Goal: Navigation & Orientation: Find specific page/section

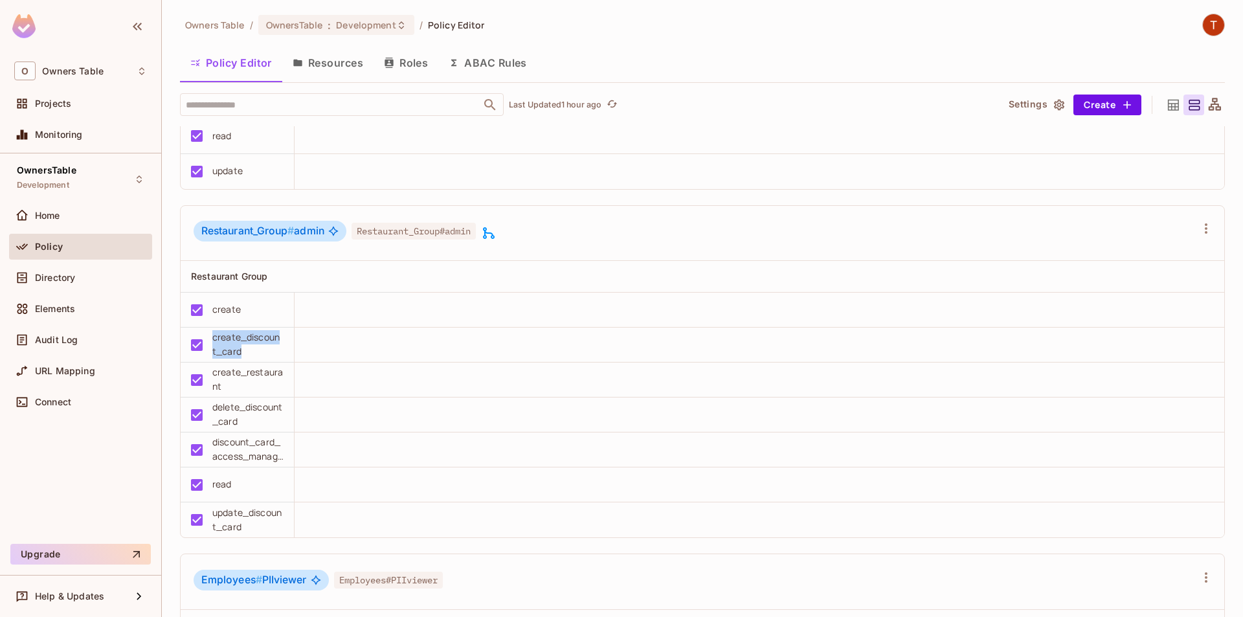
scroll to position [842, 0]
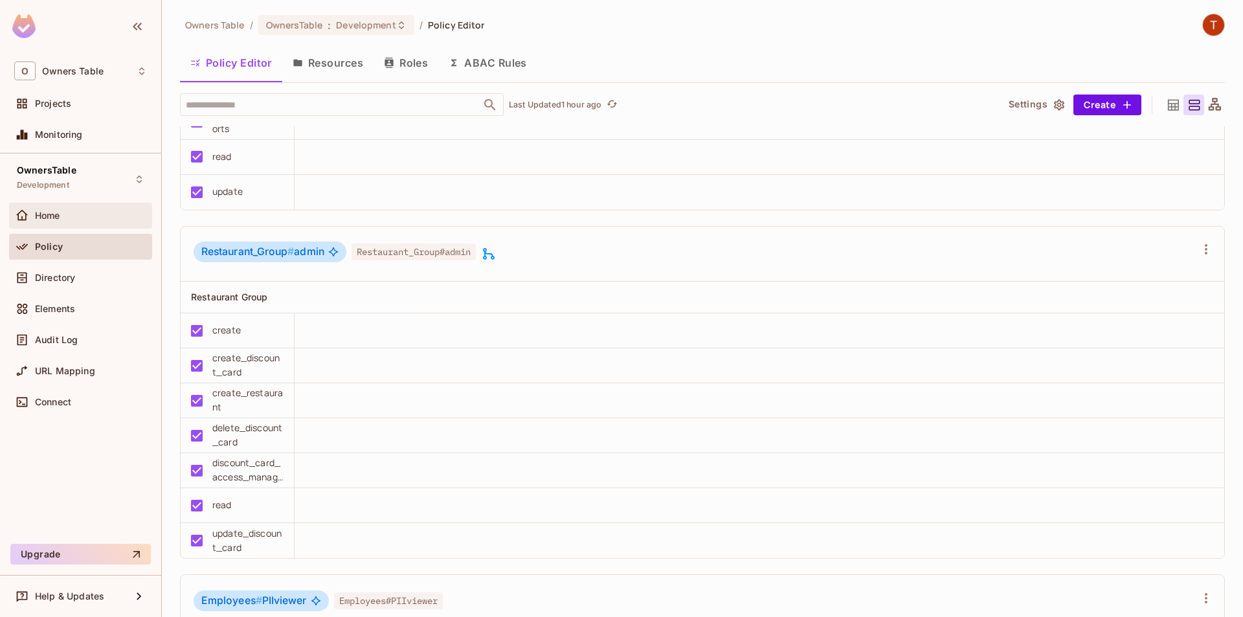
click at [65, 214] on div "Home" at bounding box center [91, 215] width 112 height 10
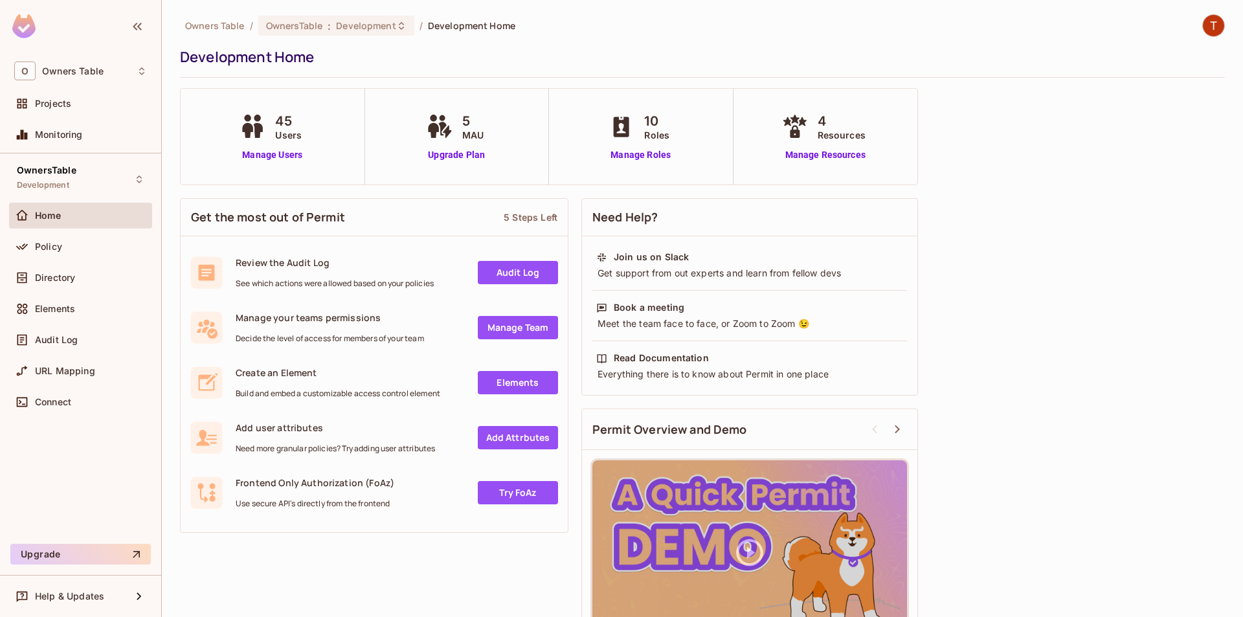
click at [216, 19] on ol "Owners Table / OwnersTable : Development / Development Home" at bounding box center [350, 26] width 330 height 20
click at [229, 30] on span "Owners Table" at bounding box center [215, 25] width 60 height 12
click at [72, 60] on div "O Owners Table" at bounding box center [80, 70] width 143 height 29
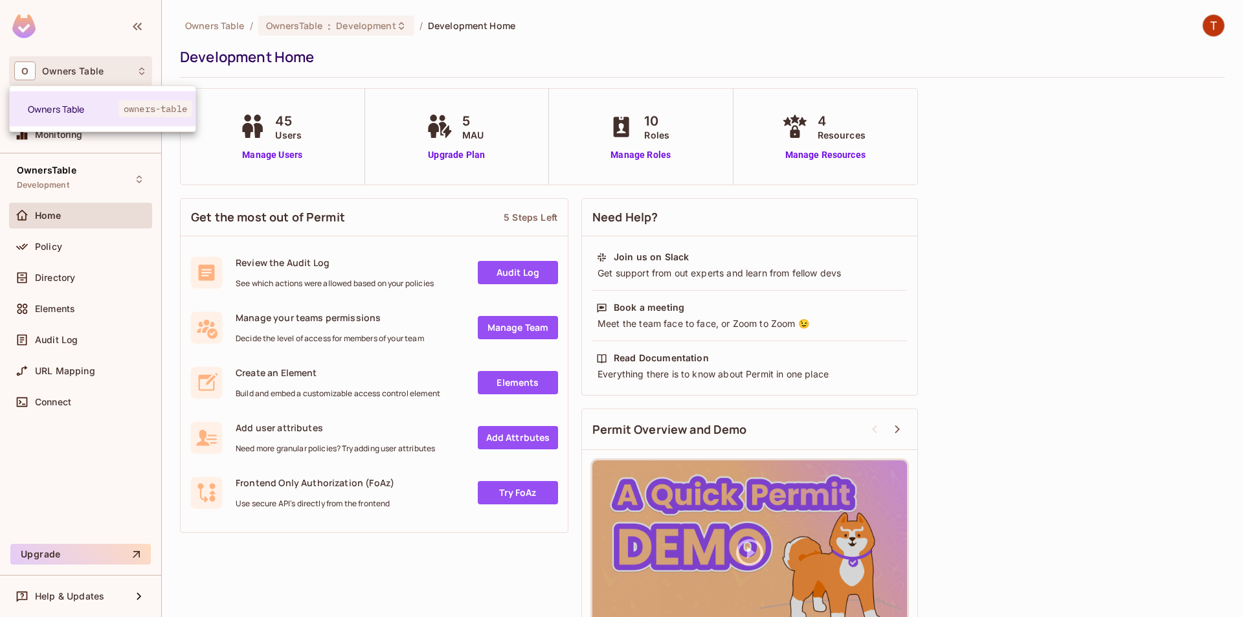
click at [117, 471] on div at bounding box center [621, 308] width 1243 height 617
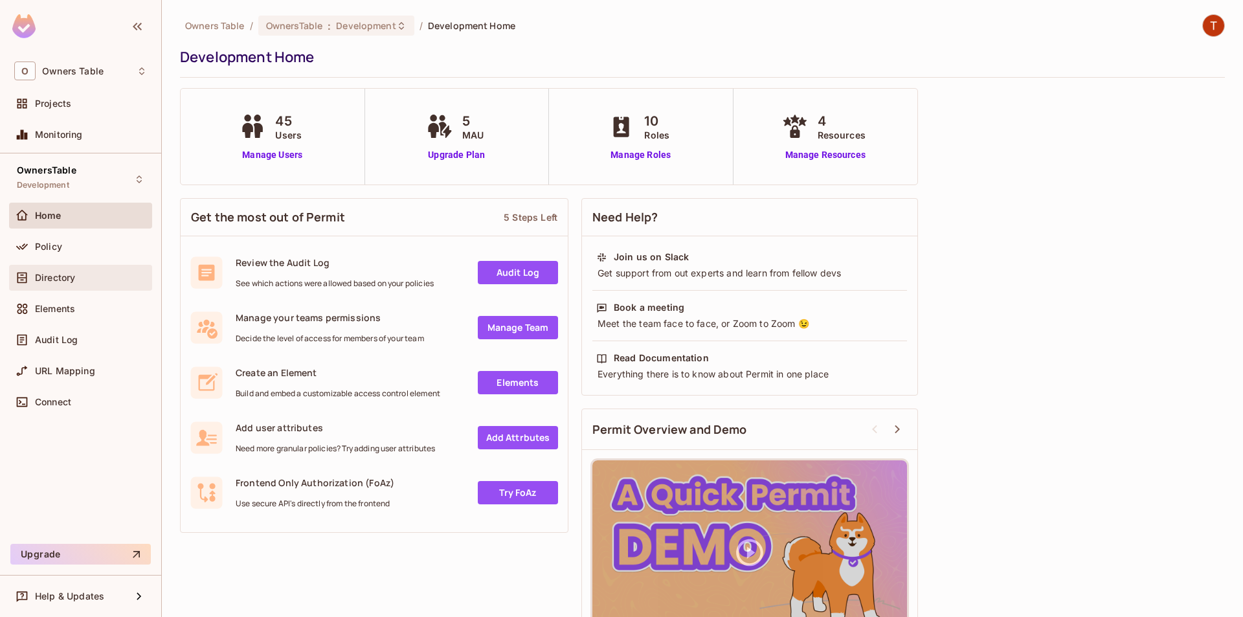
click at [62, 278] on span "Directory" at bounding box center [55, 278] width 40 height 10
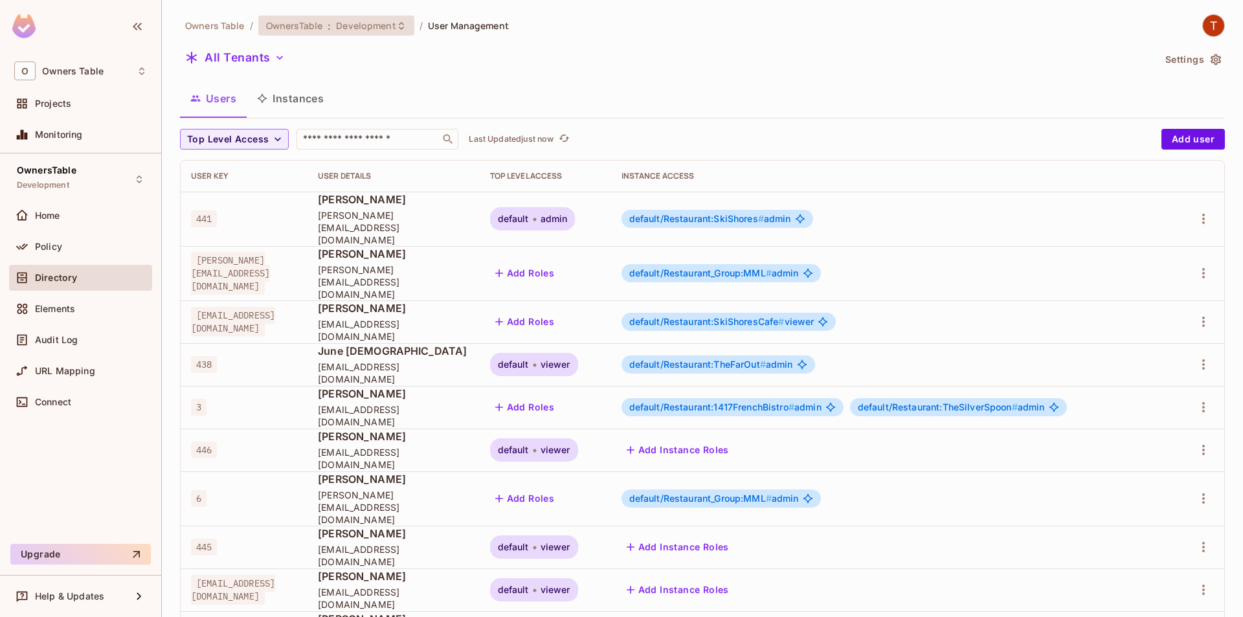
click at [327, 16] on div "OwnersTable : Development" at bounding box center [336, 26] width 156 height 20
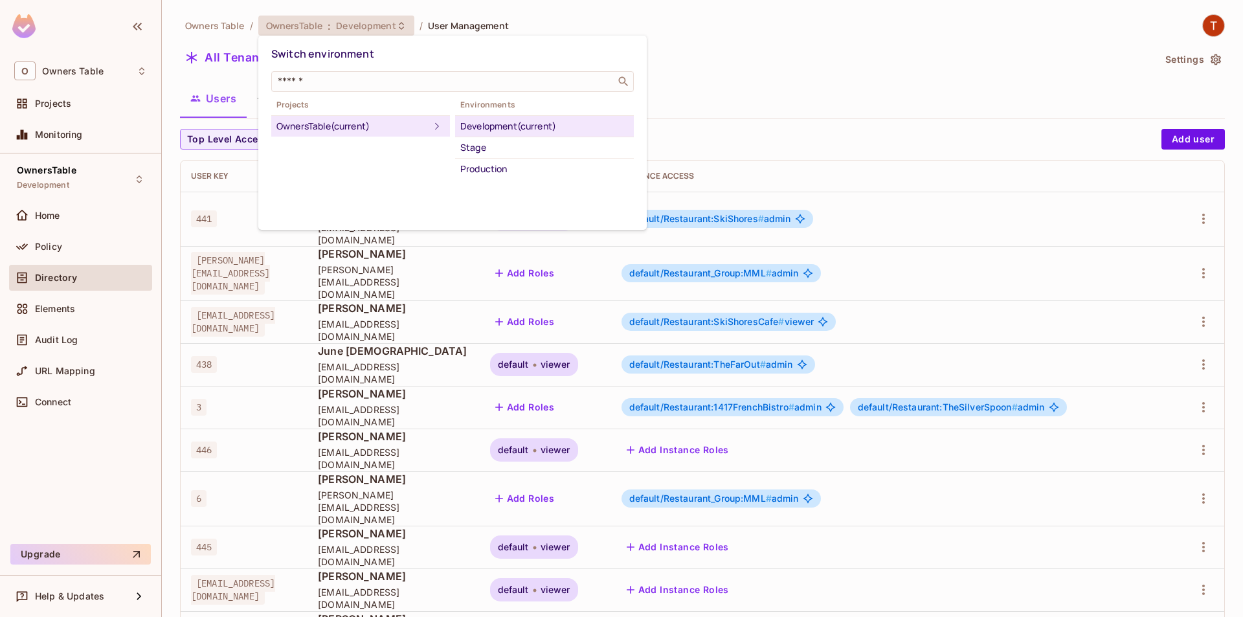
click at [758, 98] on div at bounding box center [621, 308] width 1243 height 617
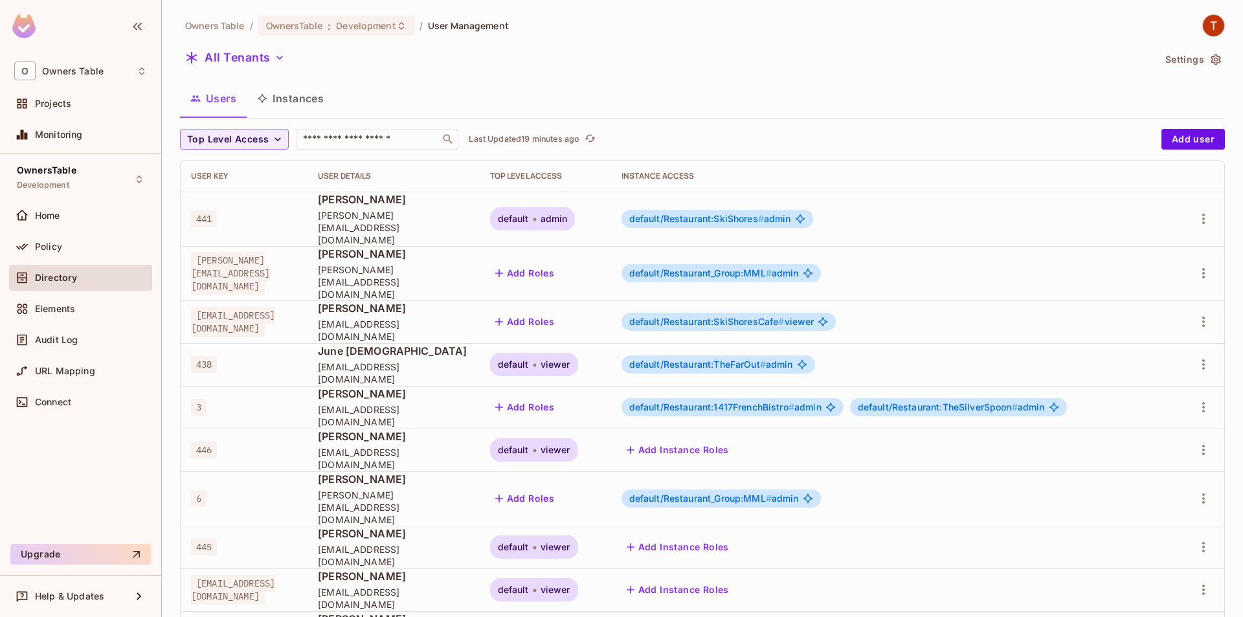
click at [748, 127] on div "Owners Table / OwnersTable : Development / User Management All Tenants Settings…" at bounding box center [702, 473] width 1045 height 919
